Goal: Browse casually

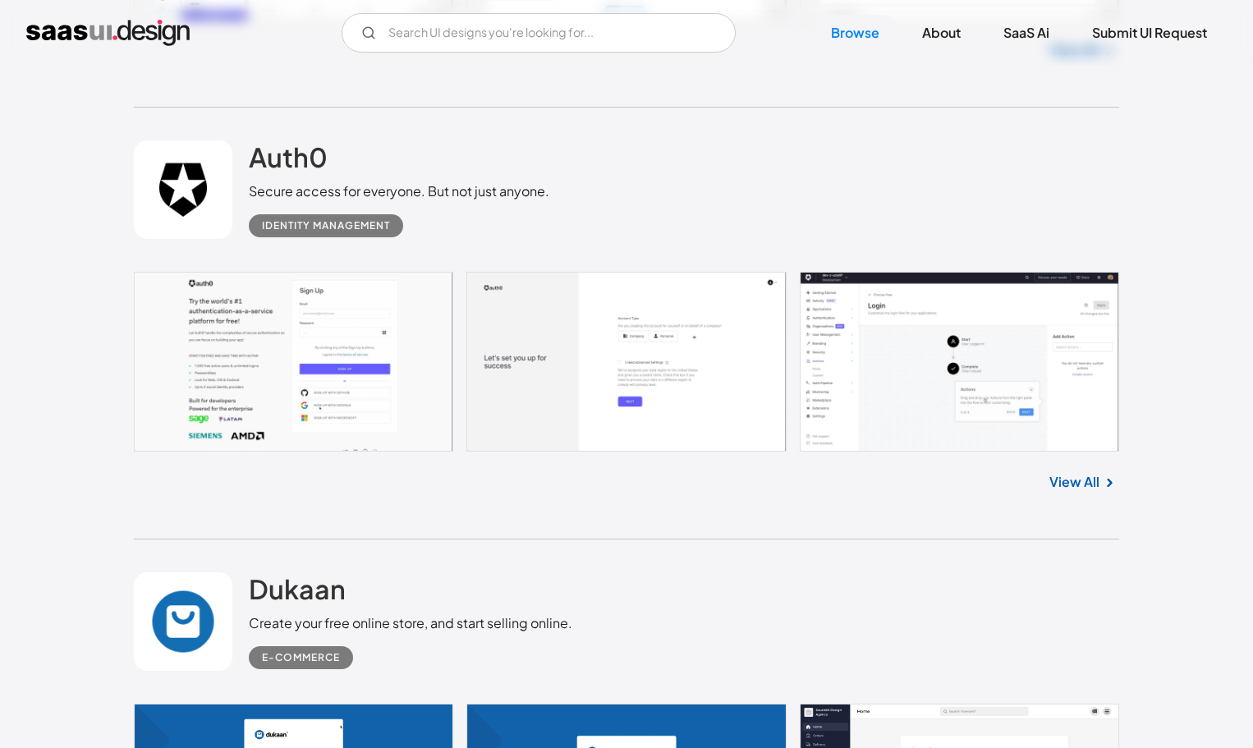
scroll to position [1724, 0]
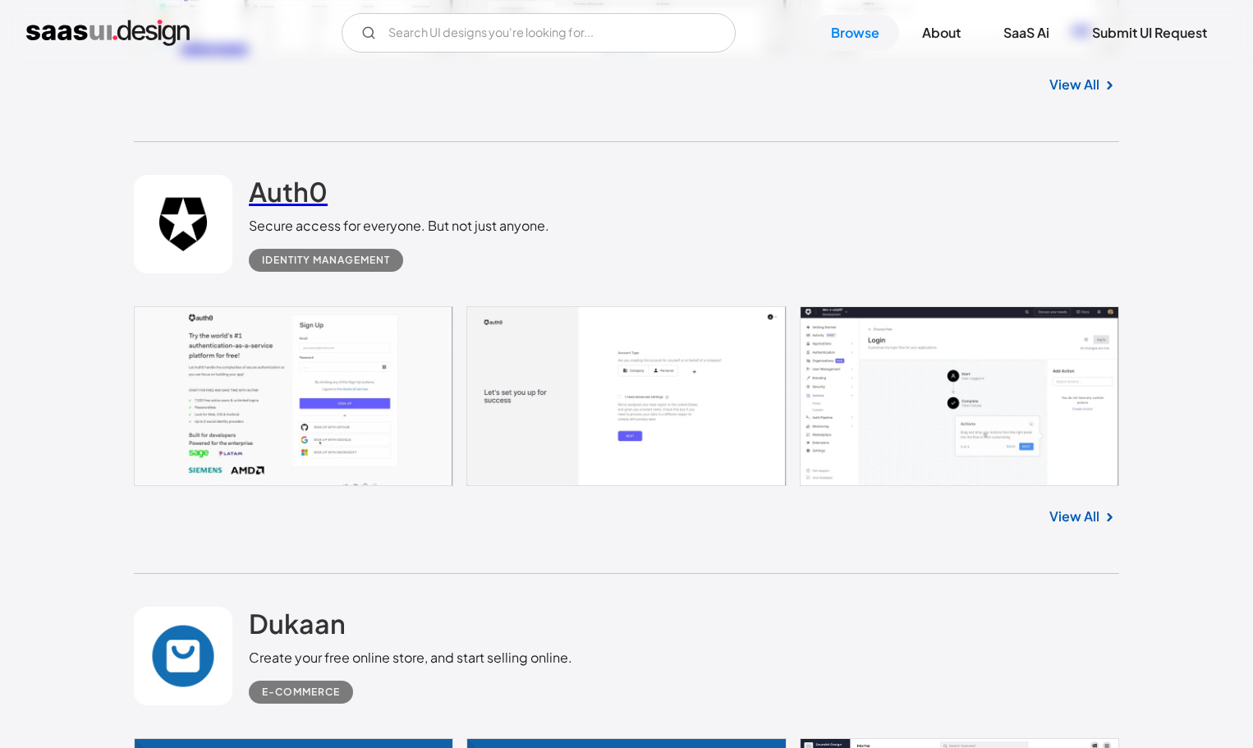
click at [307, 198] on h2 "Auth0" at bounding box center [288, 191] width 79 height 33
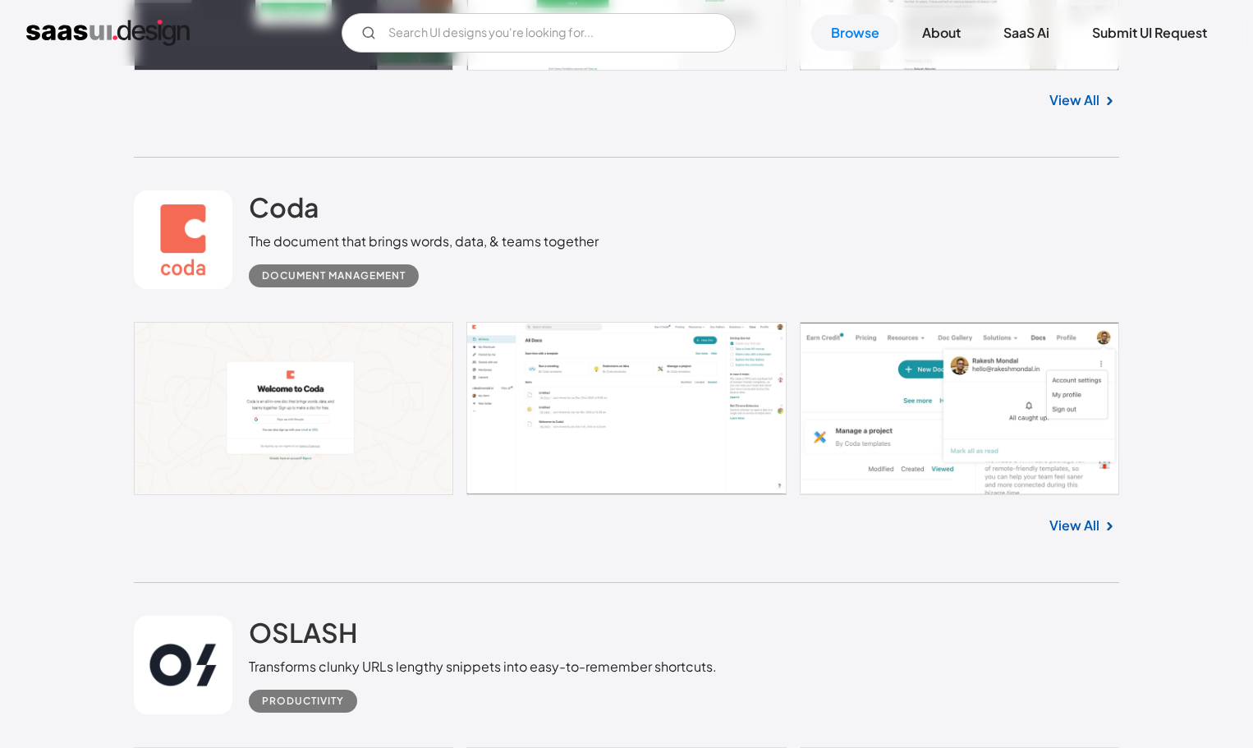
scroll to position [4269, 0]
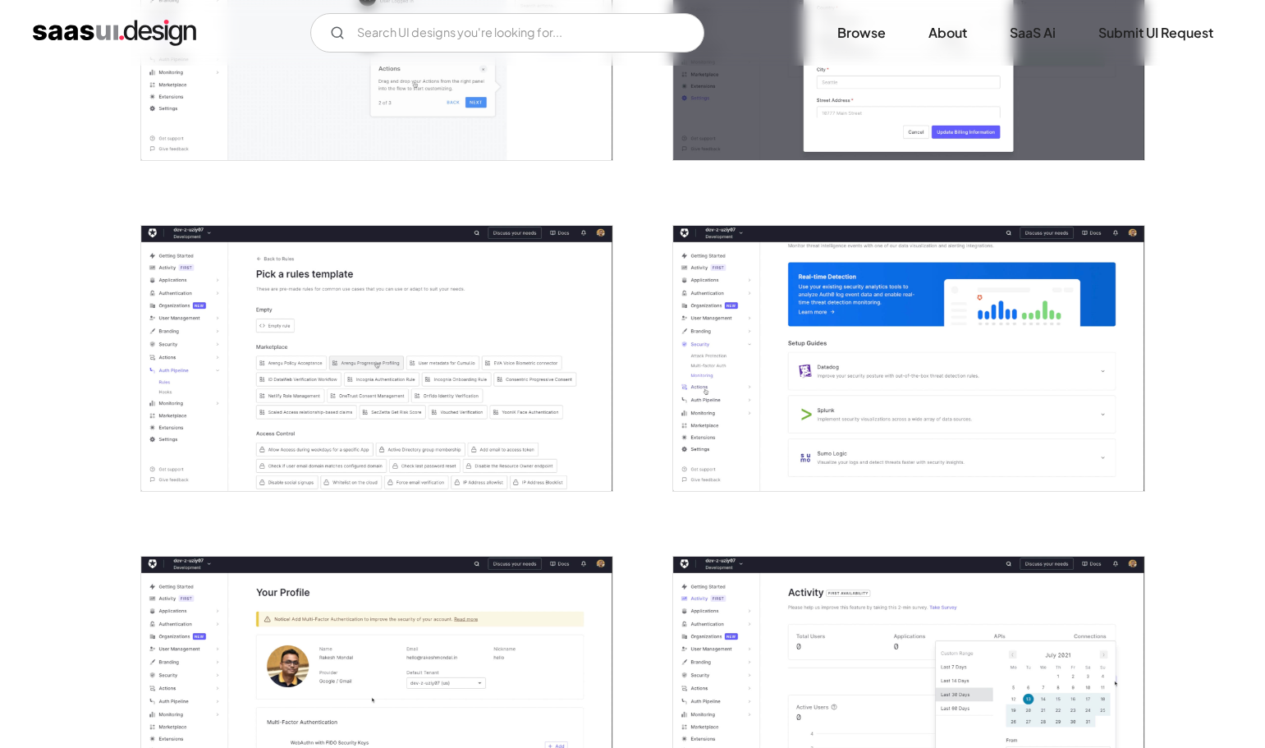
scroll to position [821, 0]
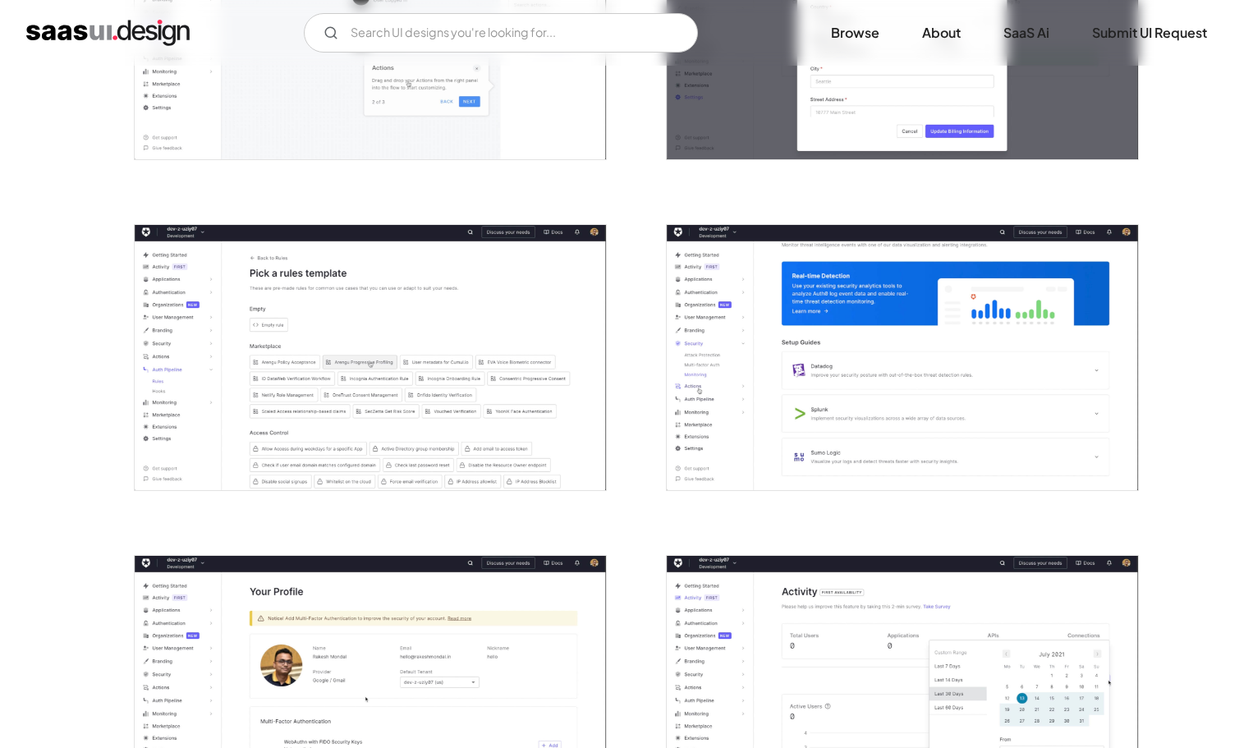
click at [466, 362] on img "open lightbox" at bounding box center [370, 357] width 471 height 265
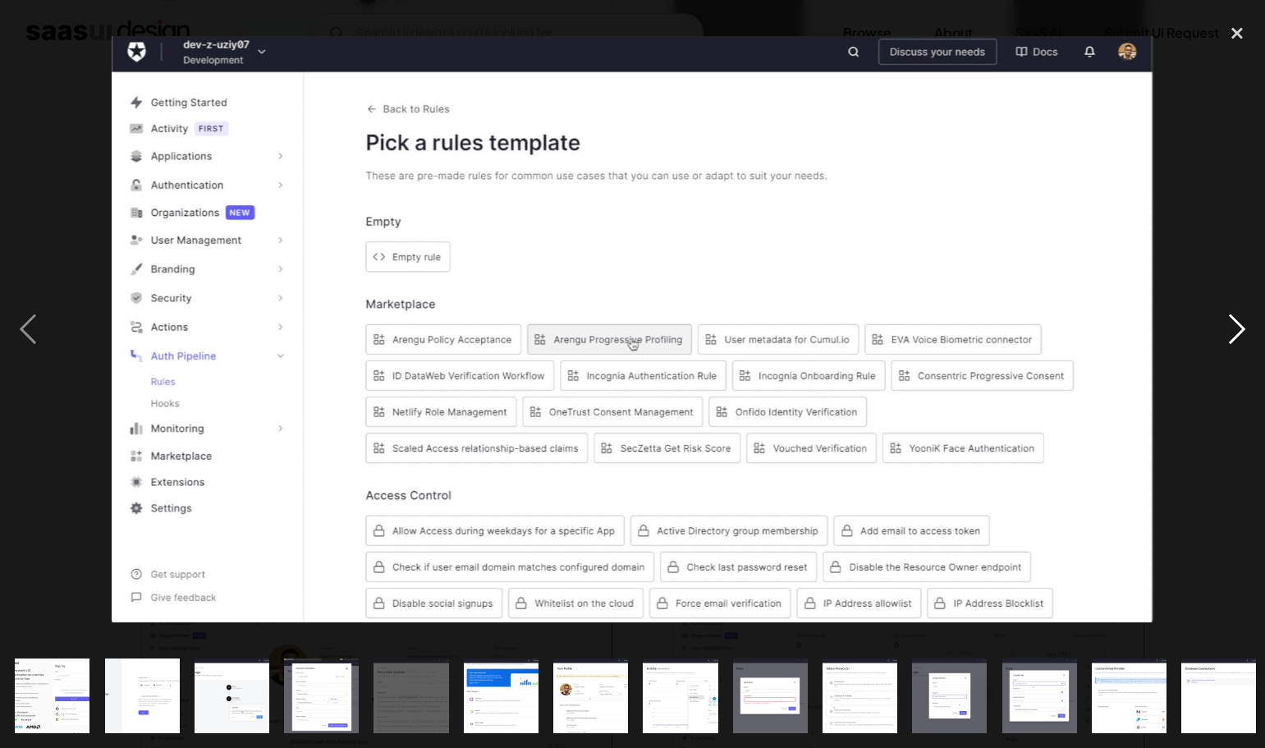
click at [1222, 332] on div "next image" at bounding box center [1237, 329] width 56 height 628
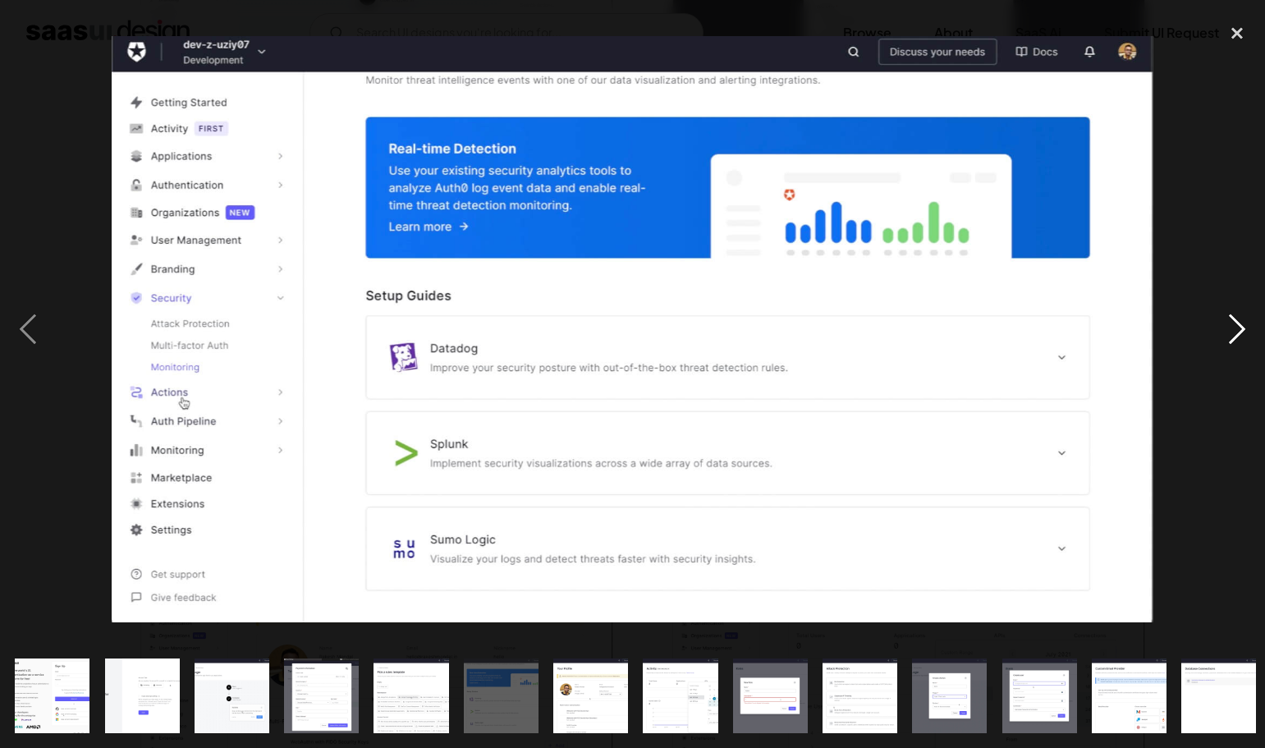
click at [1222, 332] on div "next image" at bounding box center [1237, 329] width 56 height 628
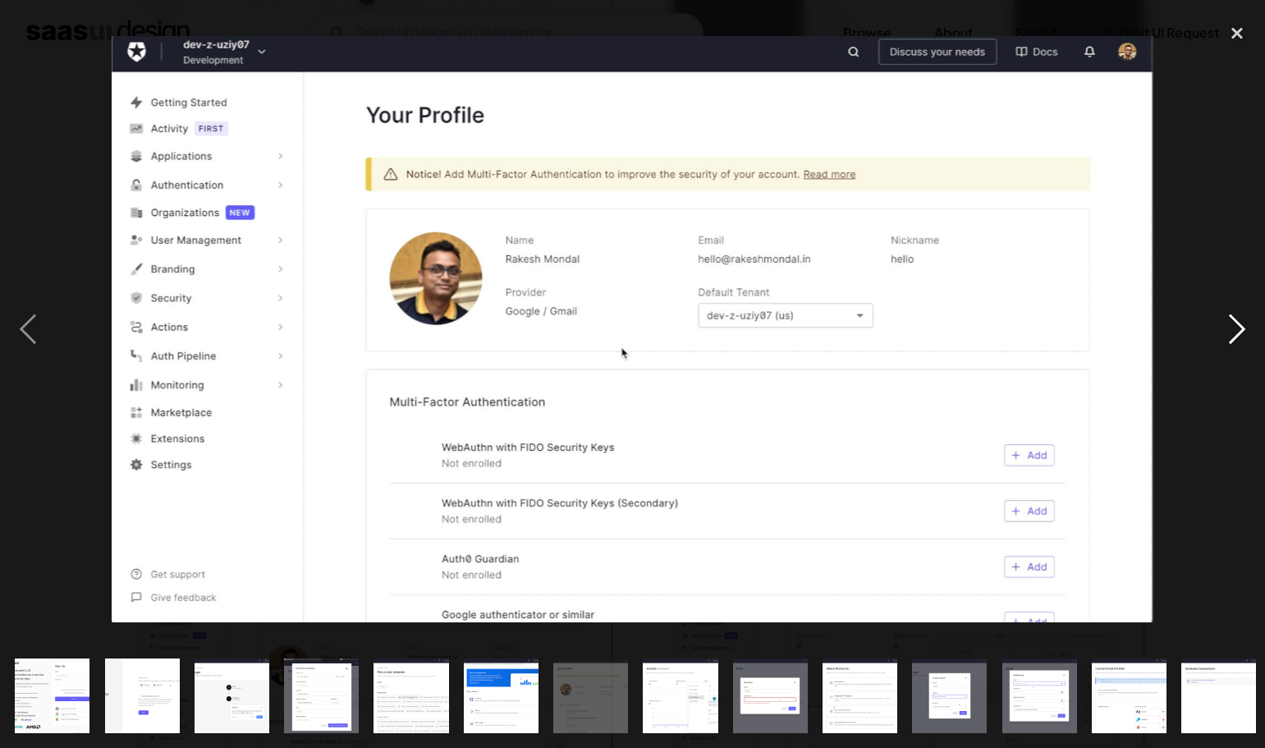
click at [1222, 332] on div "next image" at bounding box center [1237, 329] width 56 height 628
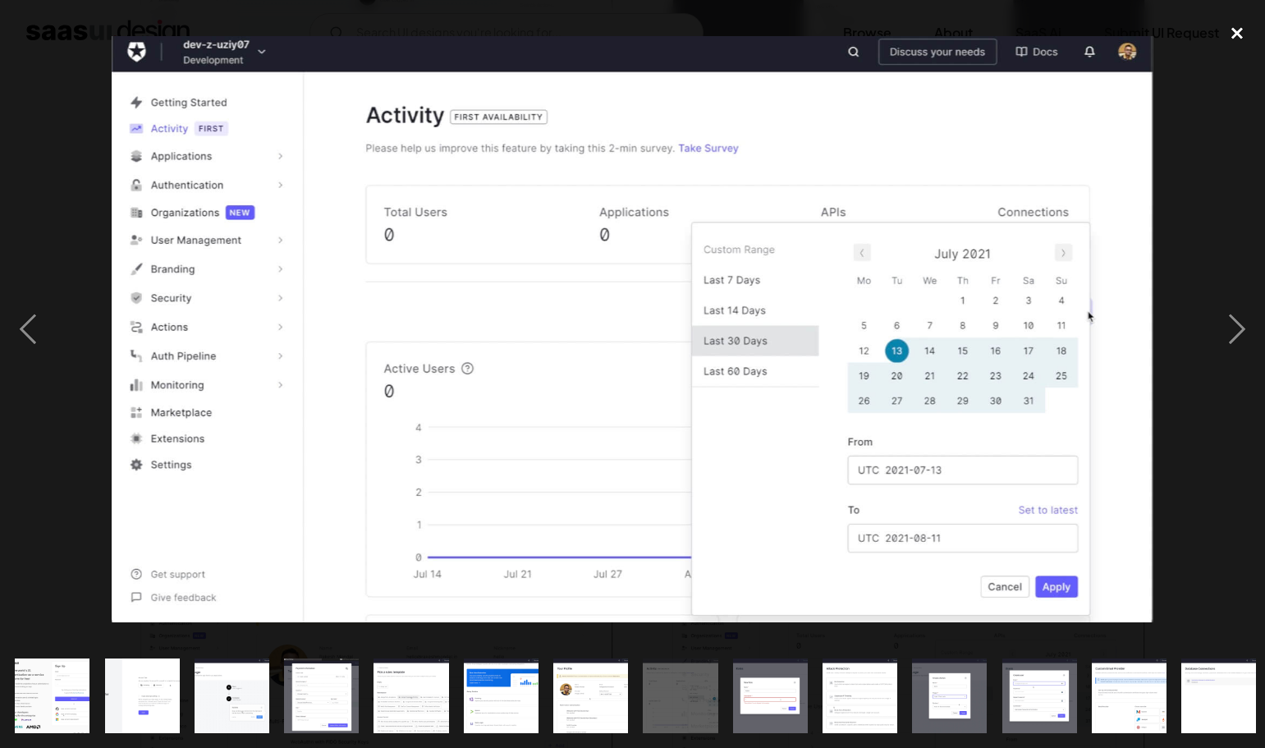
click at [1240, 27] on div "close lightbox" at bounding box center [1237, 33] width 56 height 36
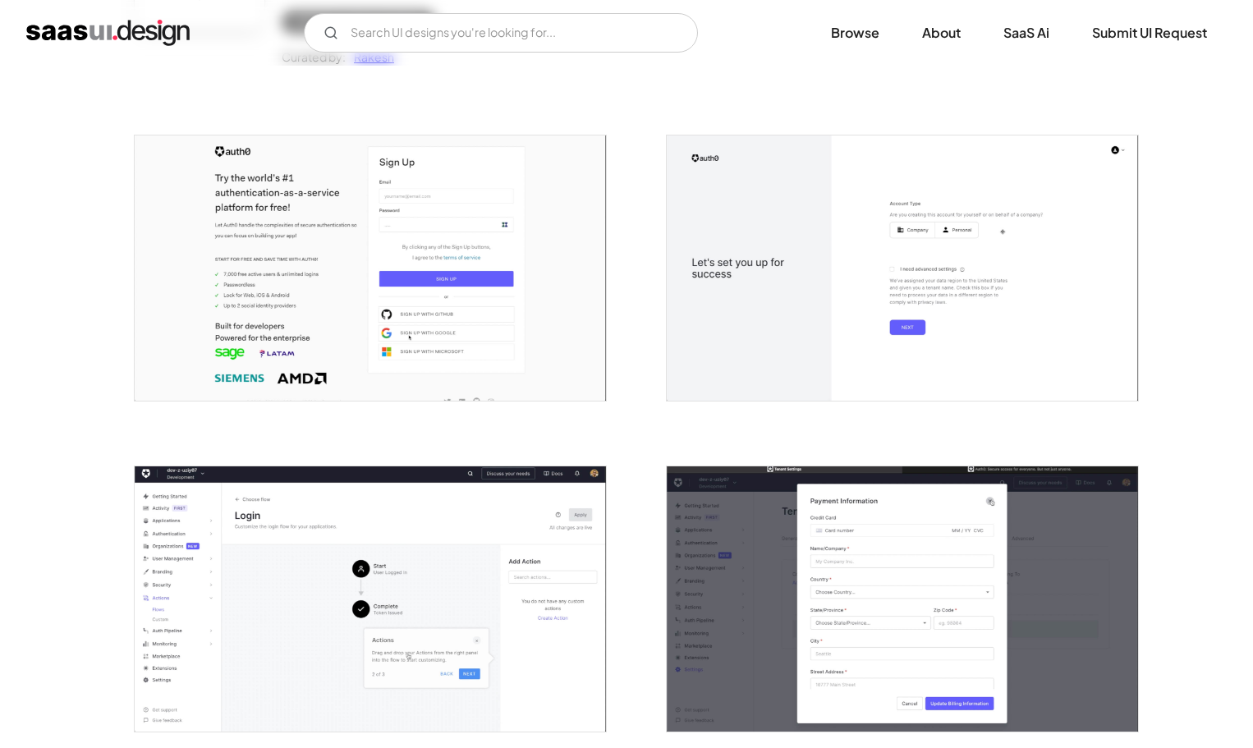
scroll to position [0, 0]
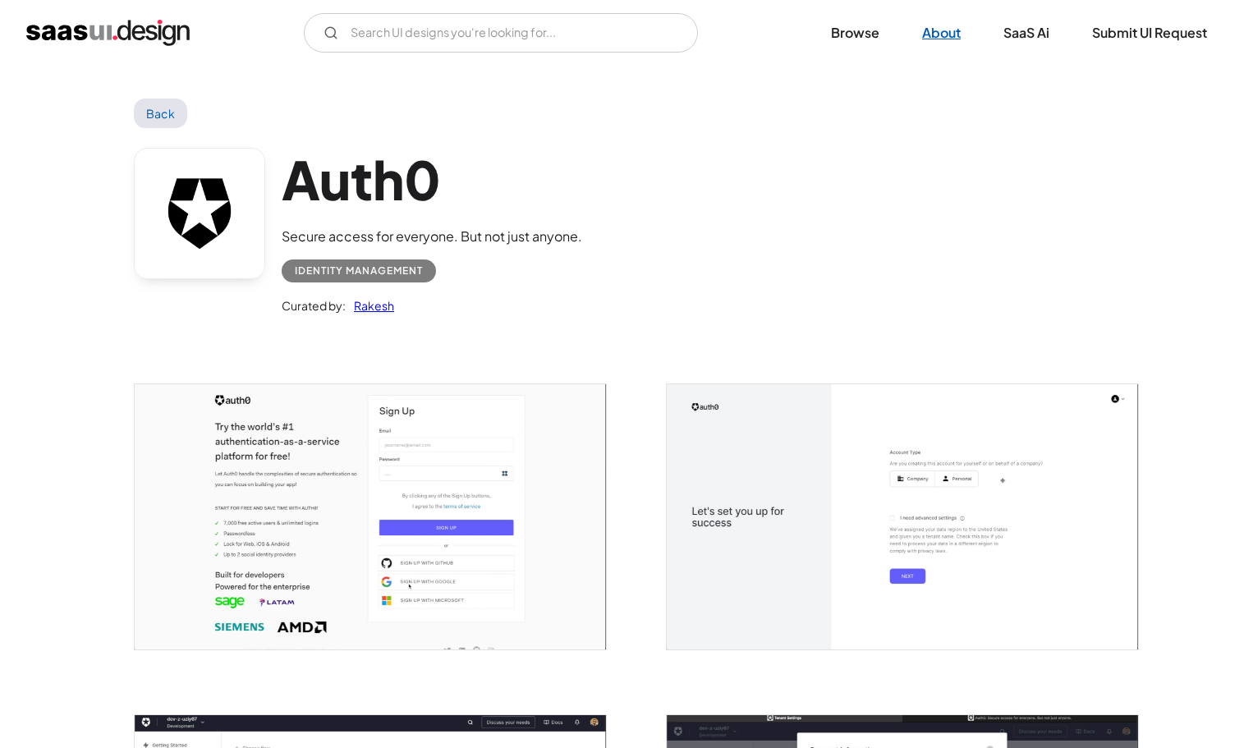
click at [937, 43] on link "About" at bounding box center [941, 33] width 78 height 36
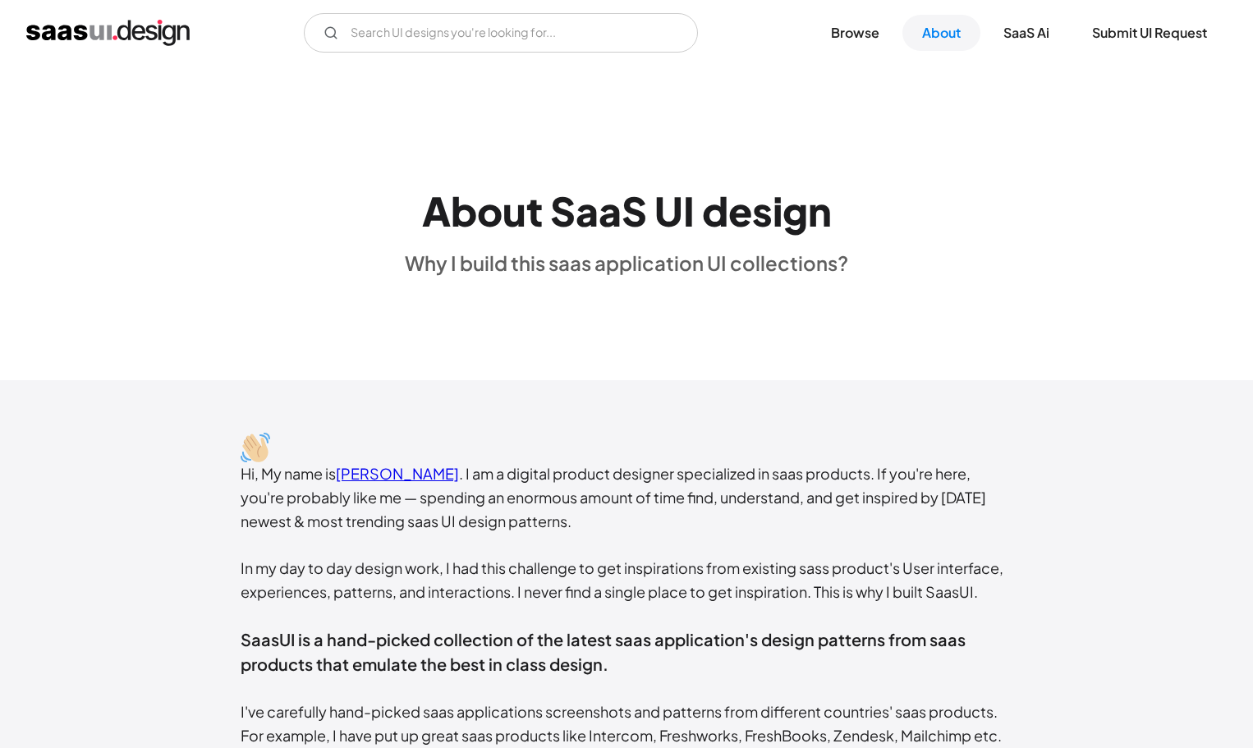
click at [136, 37] on img "home" at bounding box center [107, 33] width 163 height 26
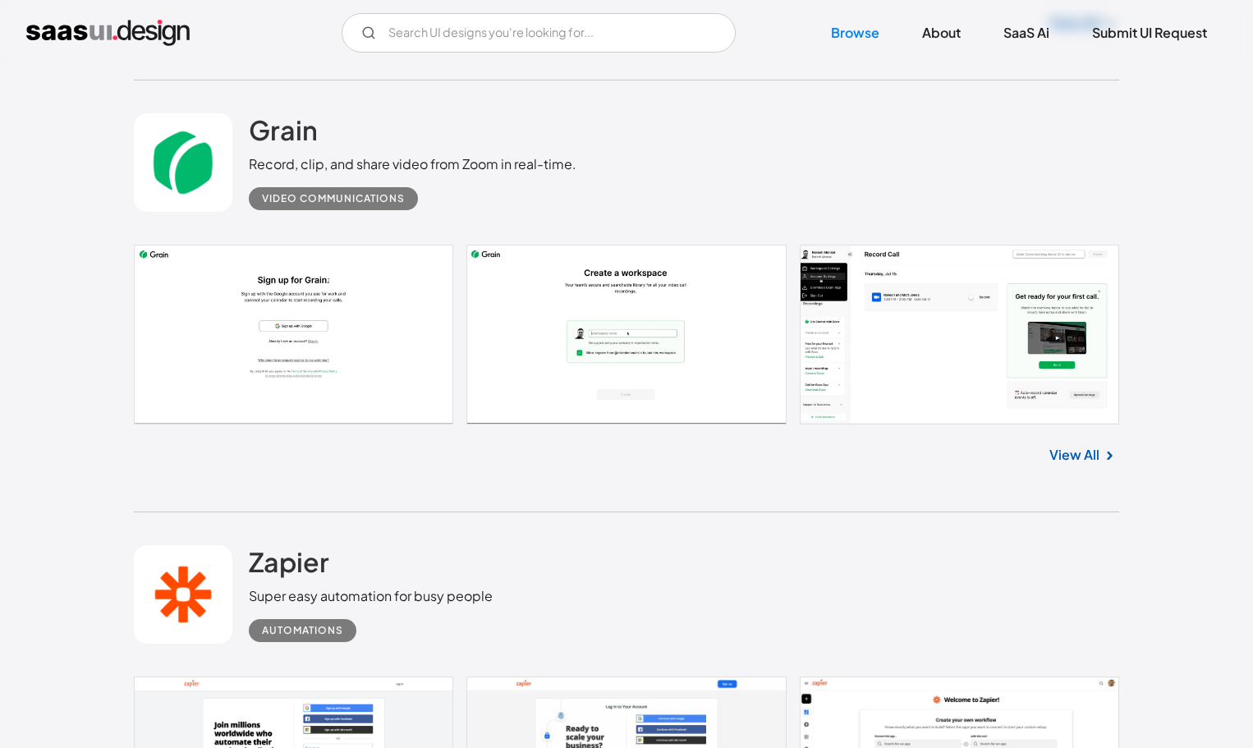
scroll to position [11657, 0]
